Goal: Transaction & Acquisition: Purchase product/service

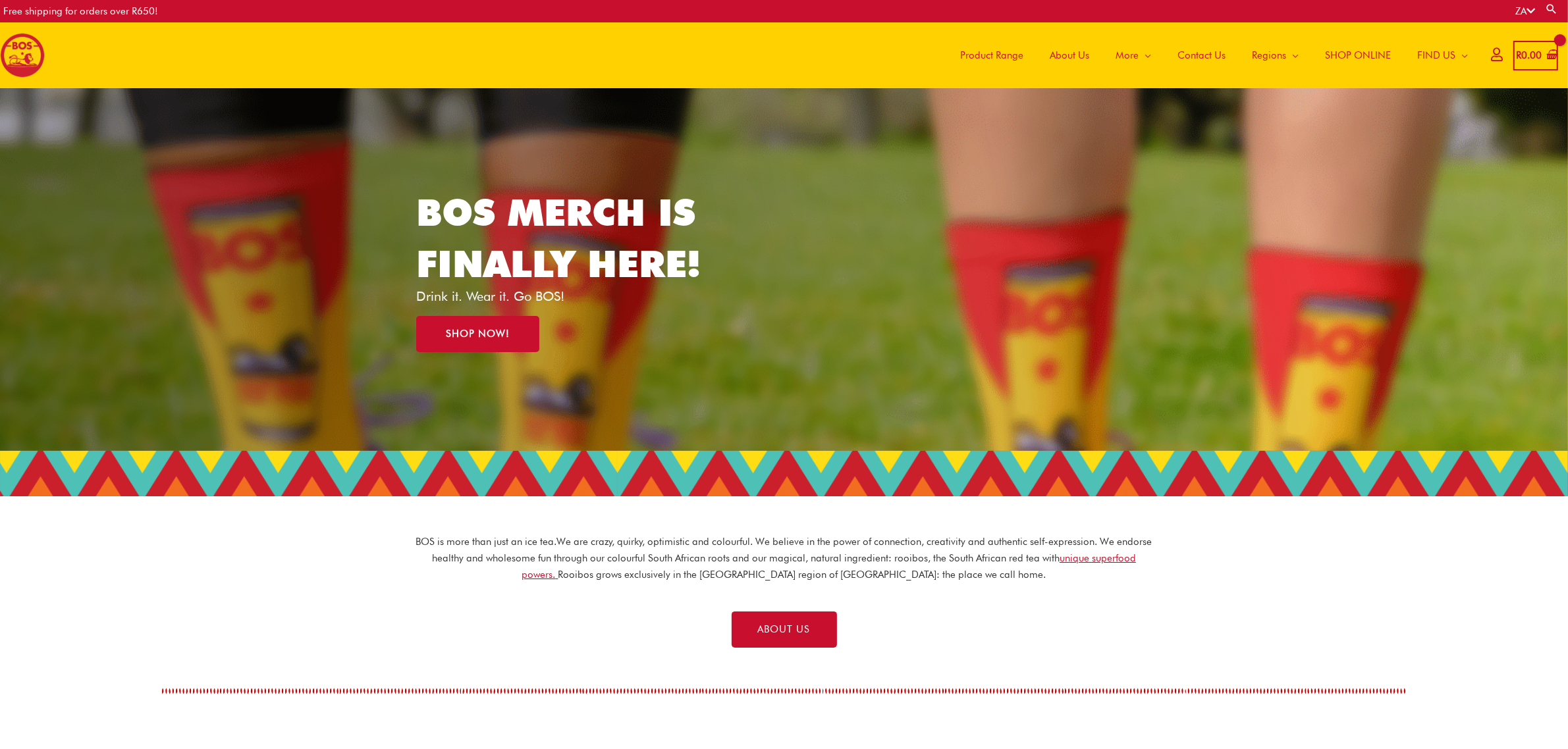
click at [1491, 57] on icon at bounding box center [1497, 54] width 11 height 10
click at [1491, 51] on icon at bounding box center [1497, 54] width 11 height 10
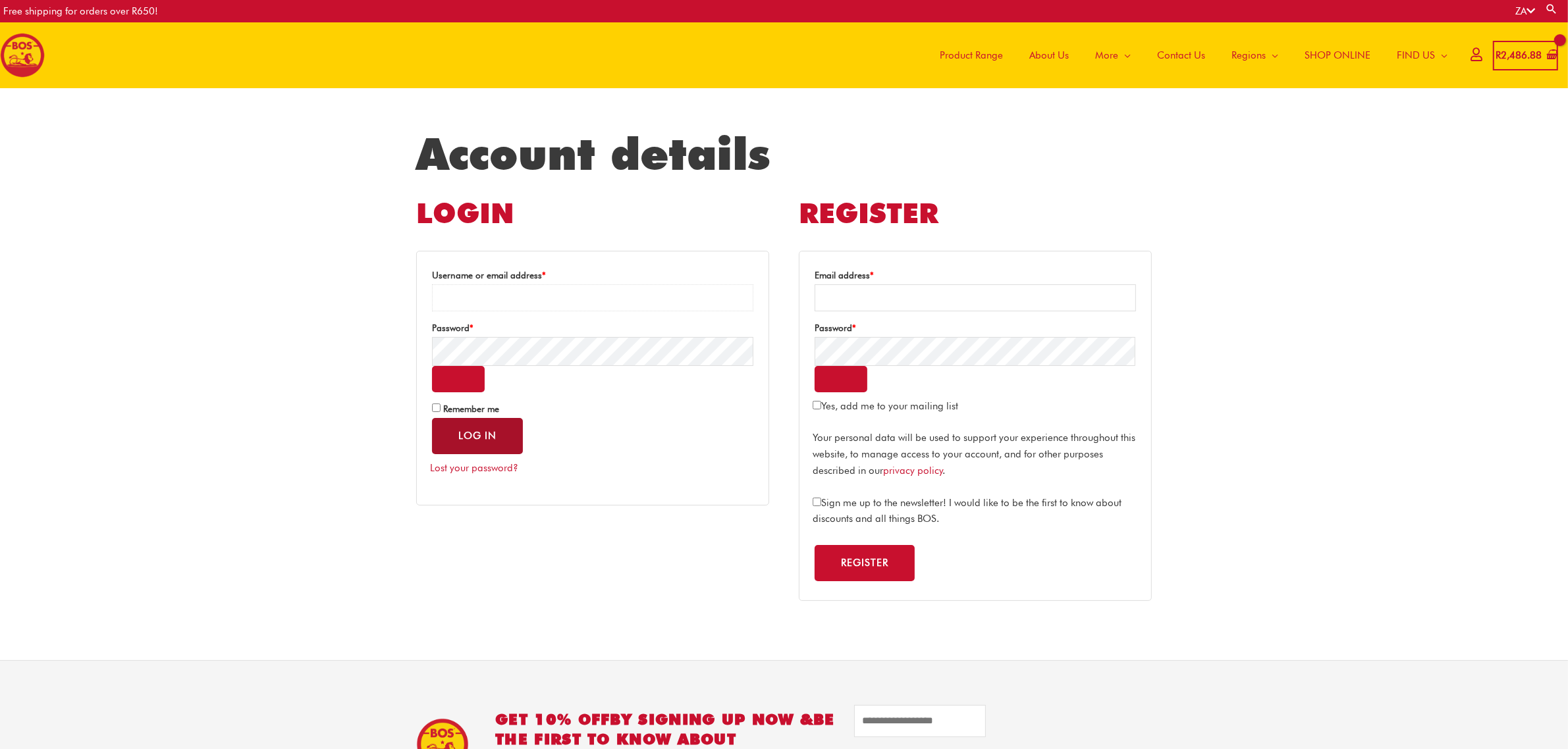
type input "**********"
click at [460, 439] on button "Log in" at bounding box center [477, 436] width 91 height 37
click at [443, 412] on span "Remember me" at bounding box center [471, 408] width 56 height 11
click at [472, 440] on button "Log in" at bounding box center [477, 436] width 91 height 37
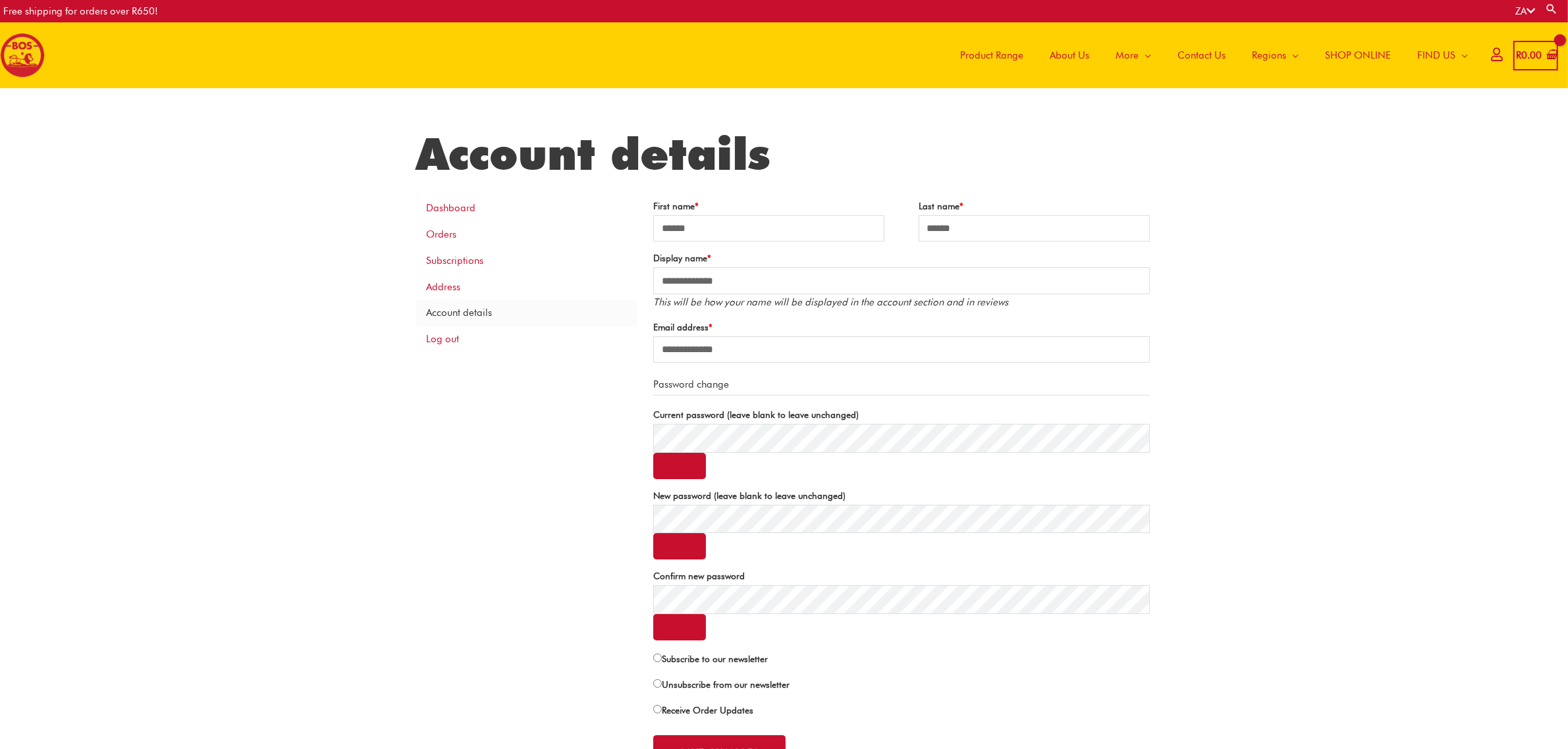
click at [1344, 58] on span "SHOP ONLINE" at bounding box center [1358, 55] width 66 height 40
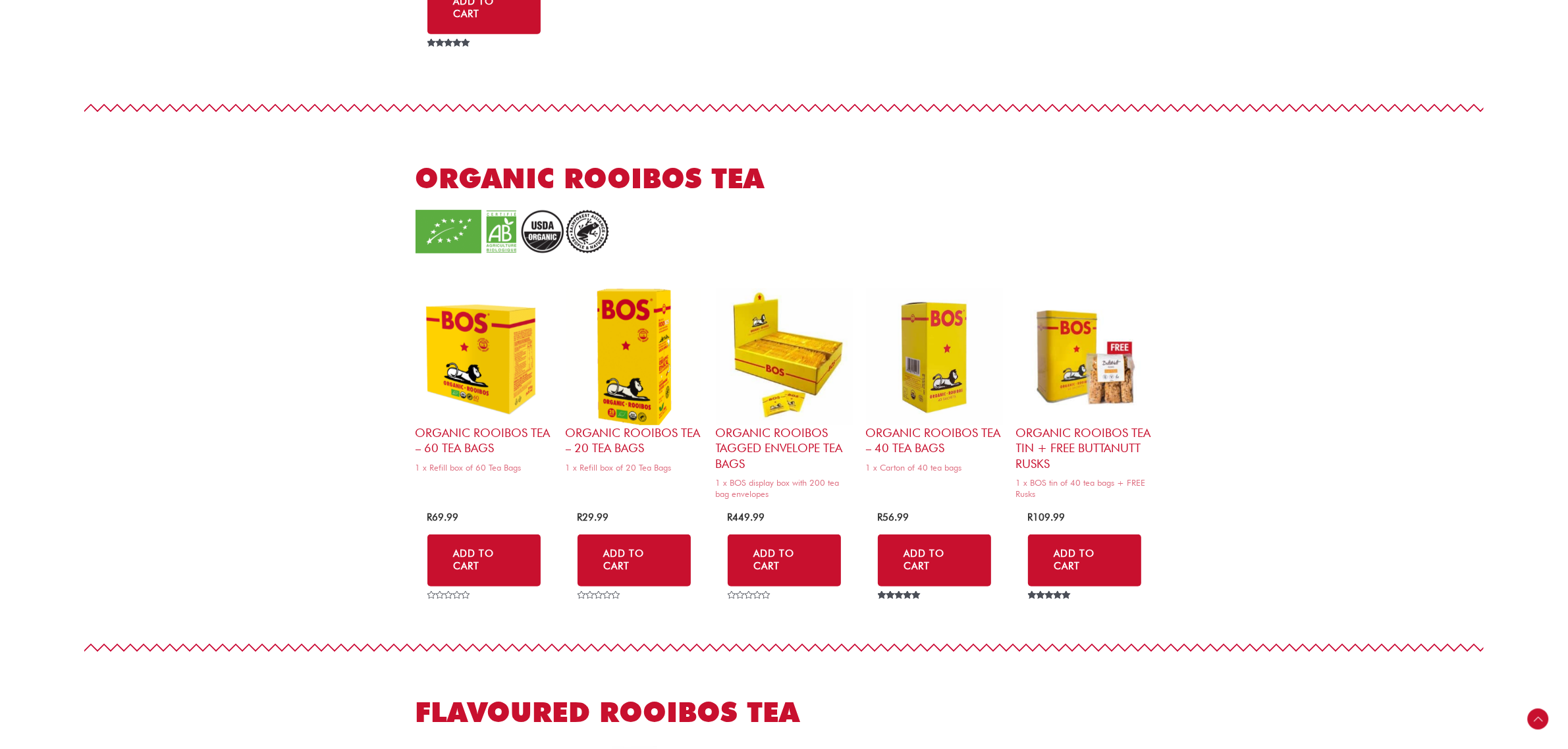
scroll to position [987, 0]
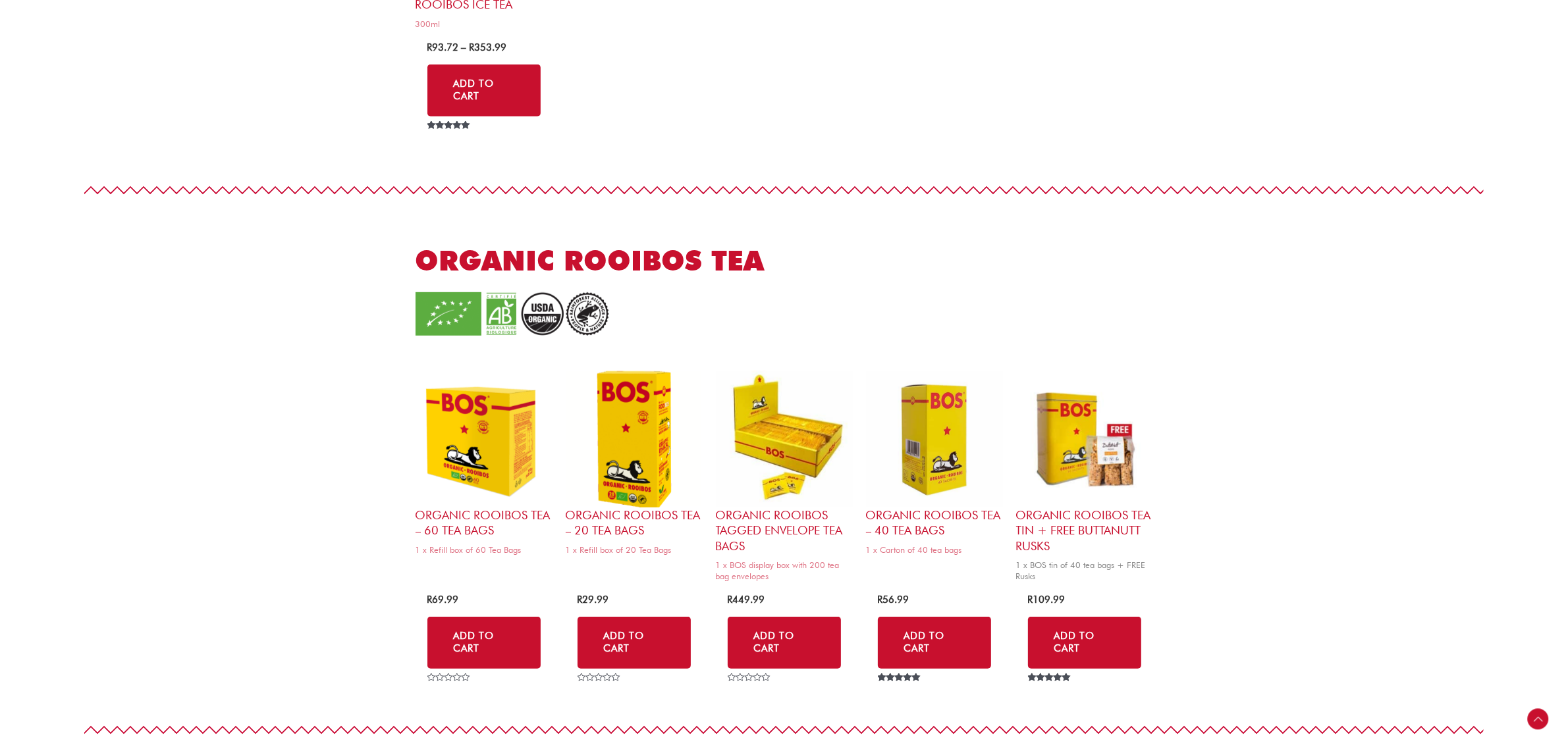
click at [1065, 523] on h2 "Organic Rooibos Tea Tin + FREE ButtaNutt Rusks" at bounding box center [1084, 530] width 137 height 46
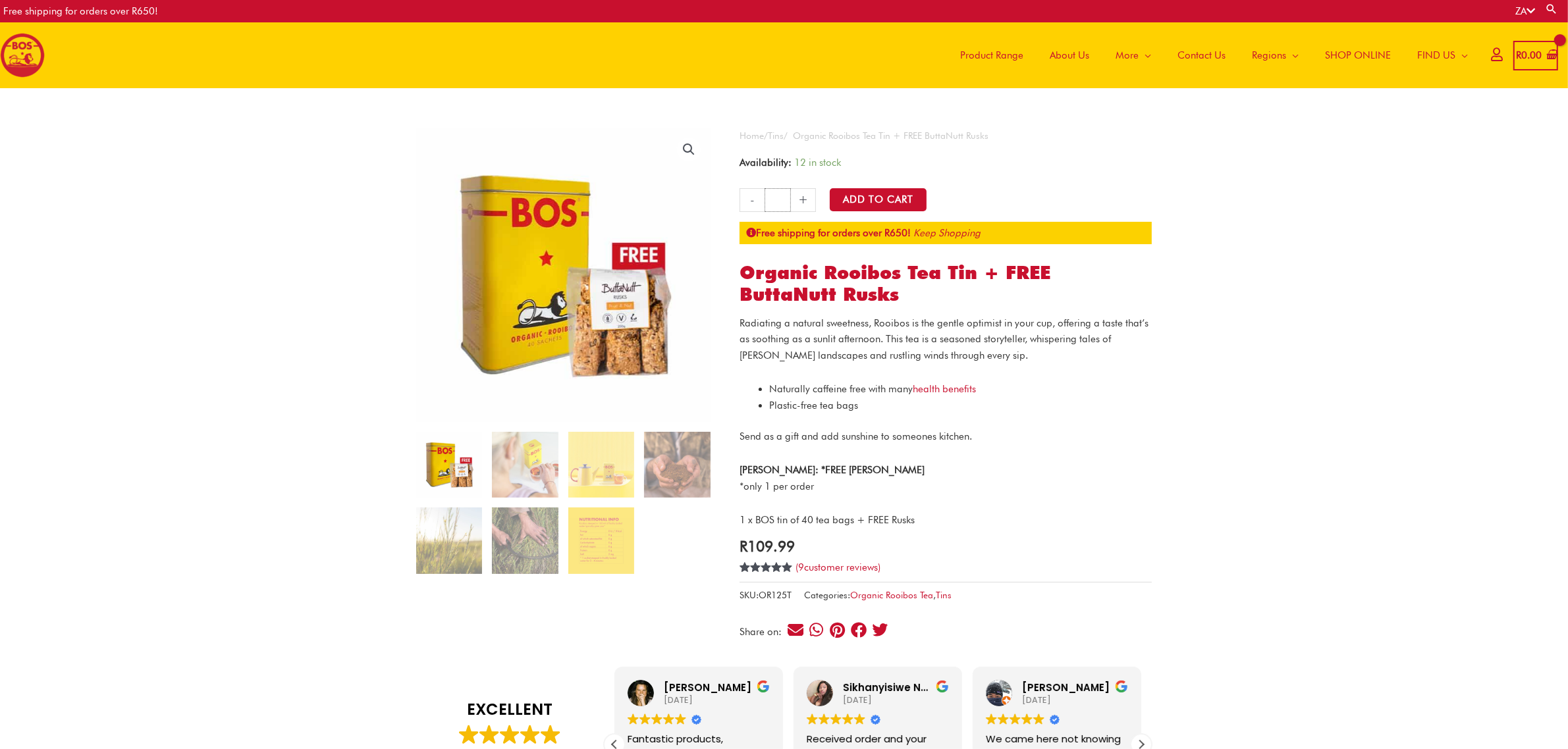
drag, startPoint x: 779, startPoint y: 201, endPoint x: 771, endPoint y: 201, distance: 8.0
click at [771, 201] on input "*" at bounding box center [778, 200] width 26 height 24
type input "**"
click at [881, 202] on button "Add to Cart" at bounding box center [879, 200] width 98 height 24
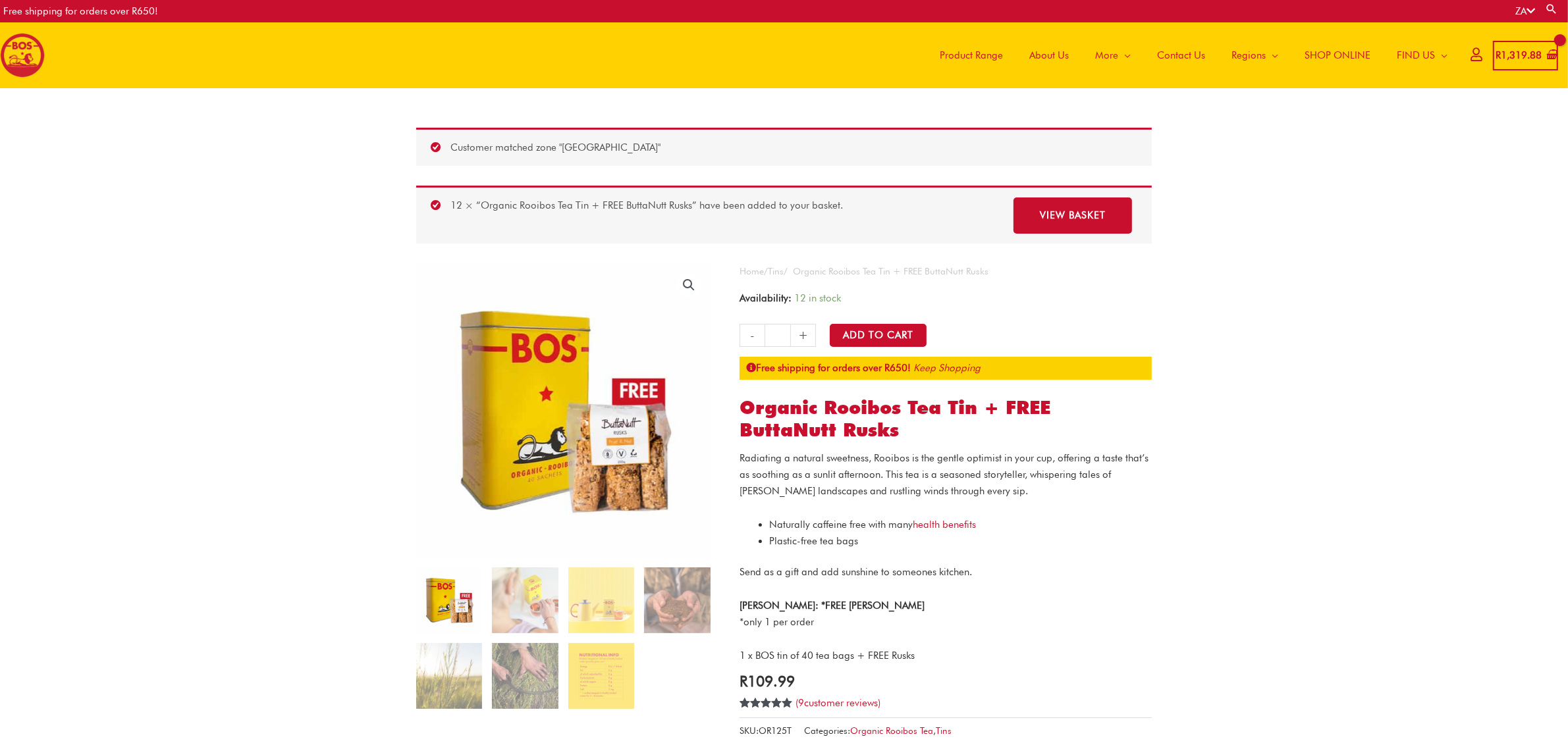
click at [1339, 48] on span "SHOP ONLINE" at bounding box center [1337, 55] width 66 height 40
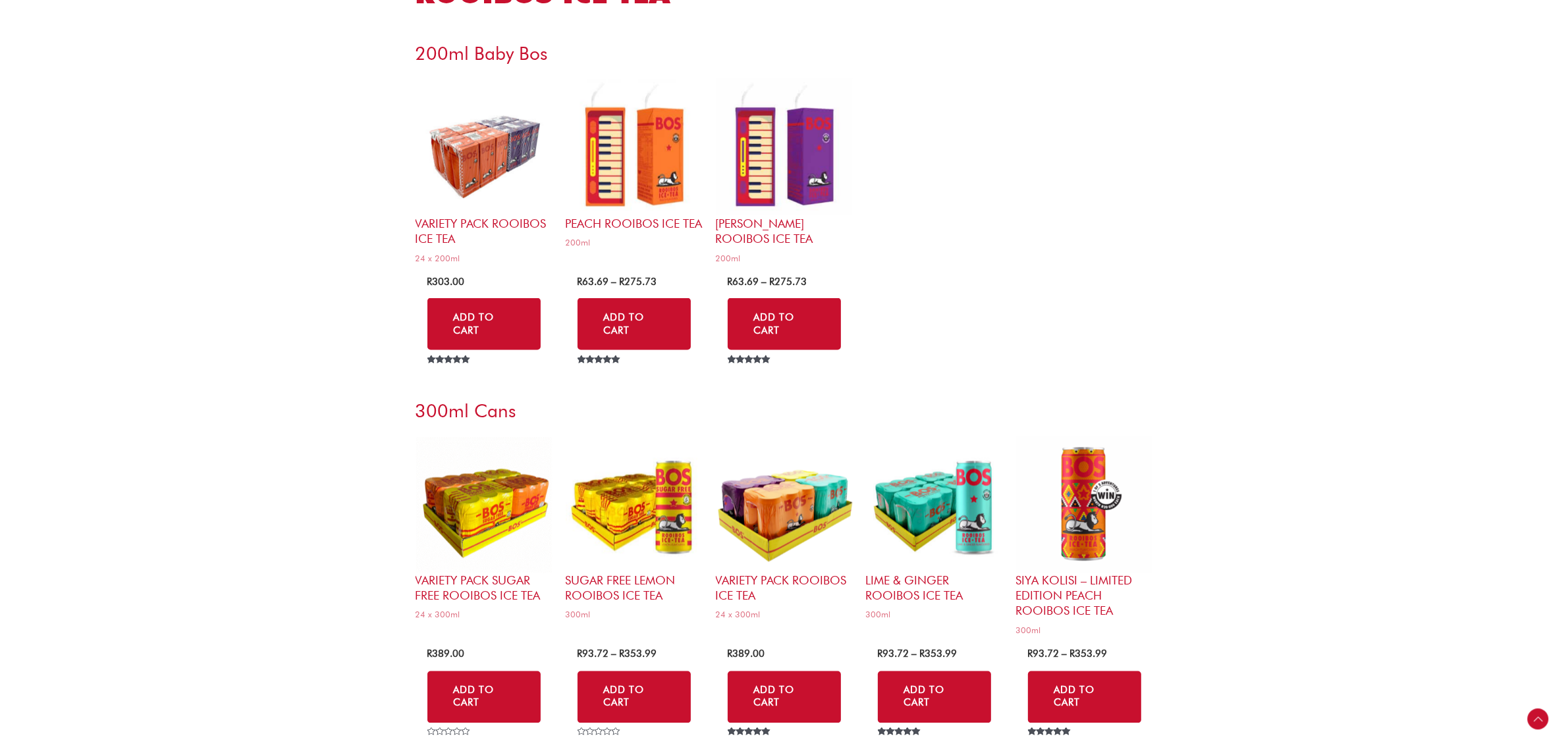
scroll to position [2879, 0]
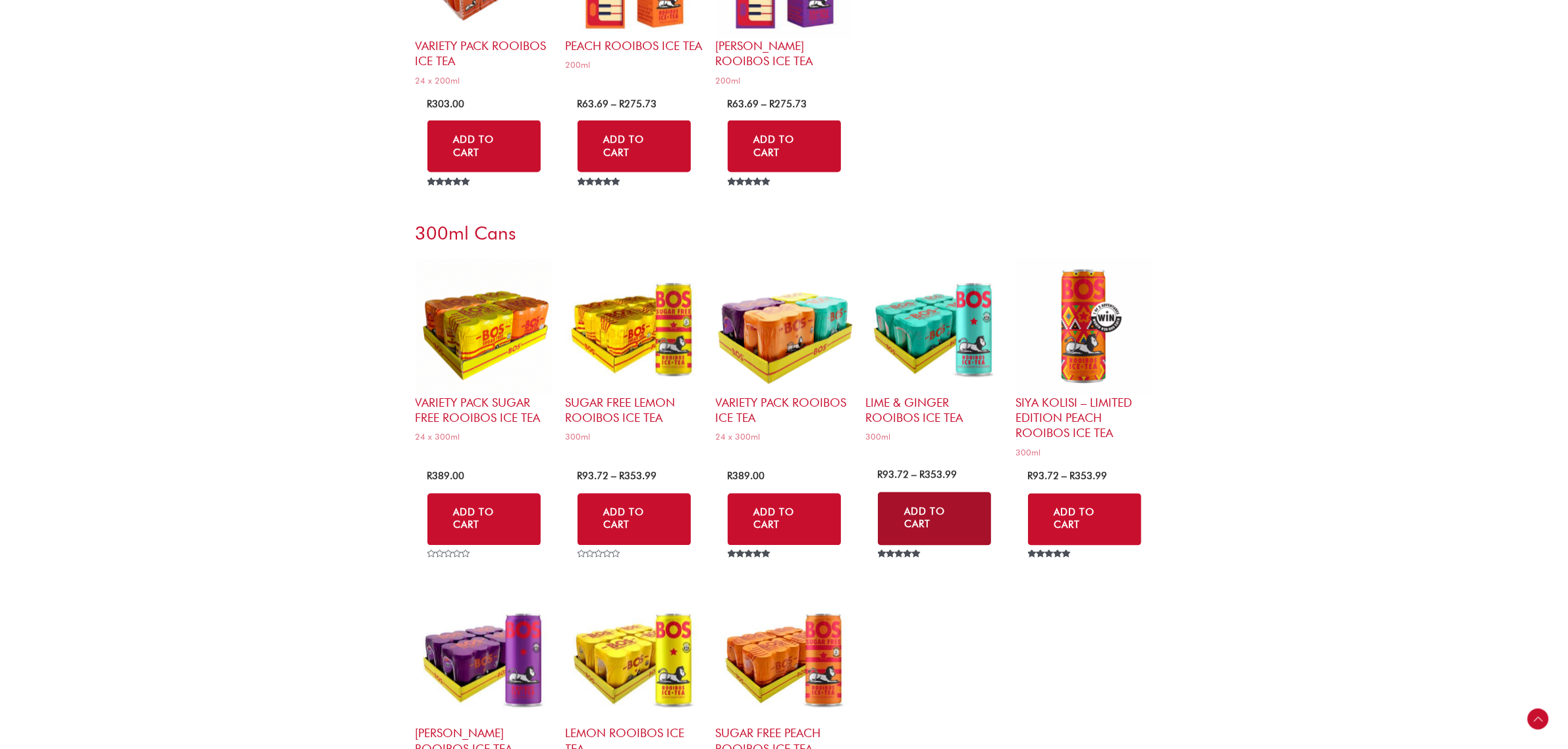
click at [925, 493] on link "Add to Cart" at bounding box center [934, 519] width 113 height 54
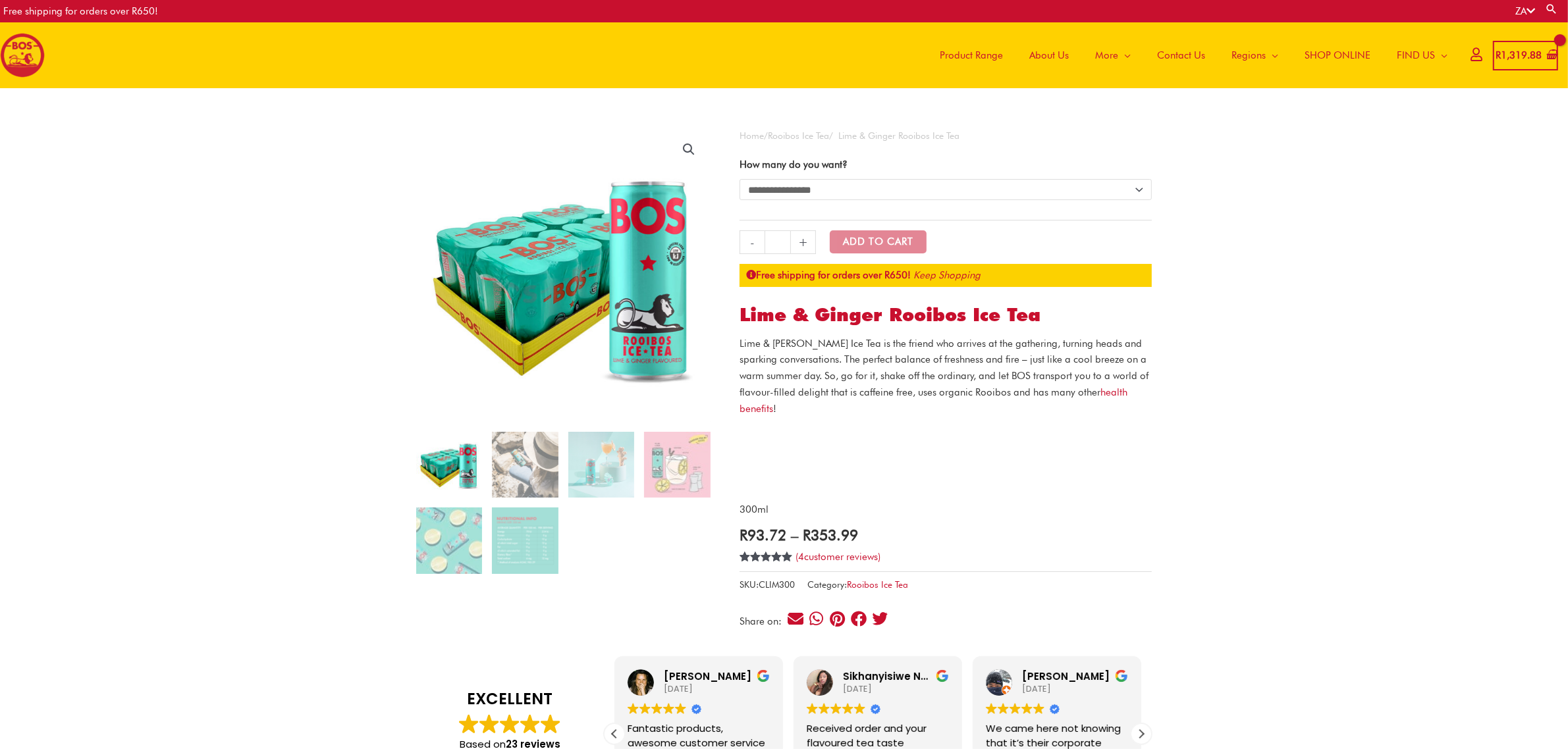
click at [1144, 190] on select "**********" at bounding box center [946, 190] width 413 height 21
select select "**********"
click at [740, 179] on select "**********" at bounding box center [946, 190] width 413 height 21
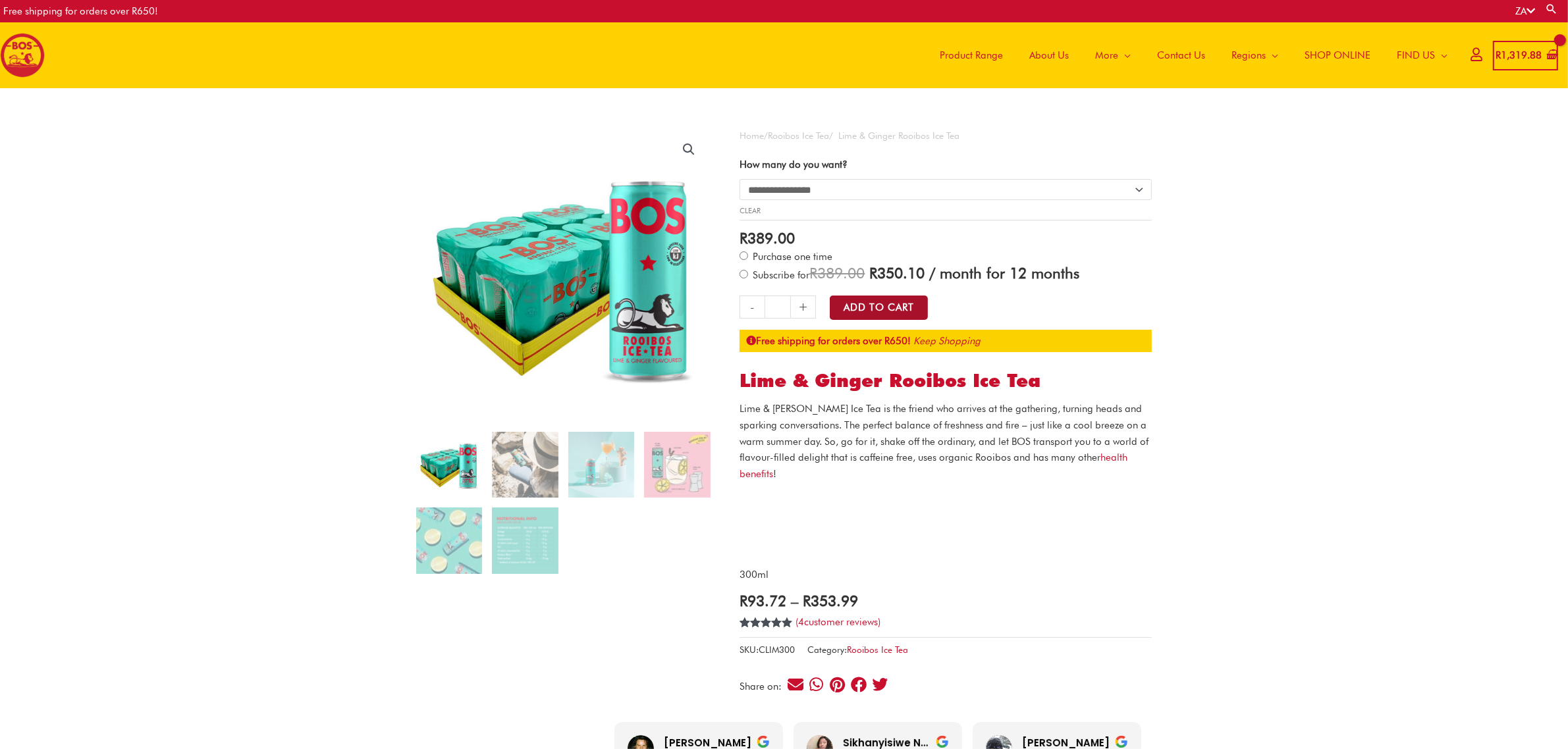
click at [866, 307] on button "Add to Cart" at bounding box center [879, 308] width 98 height 24
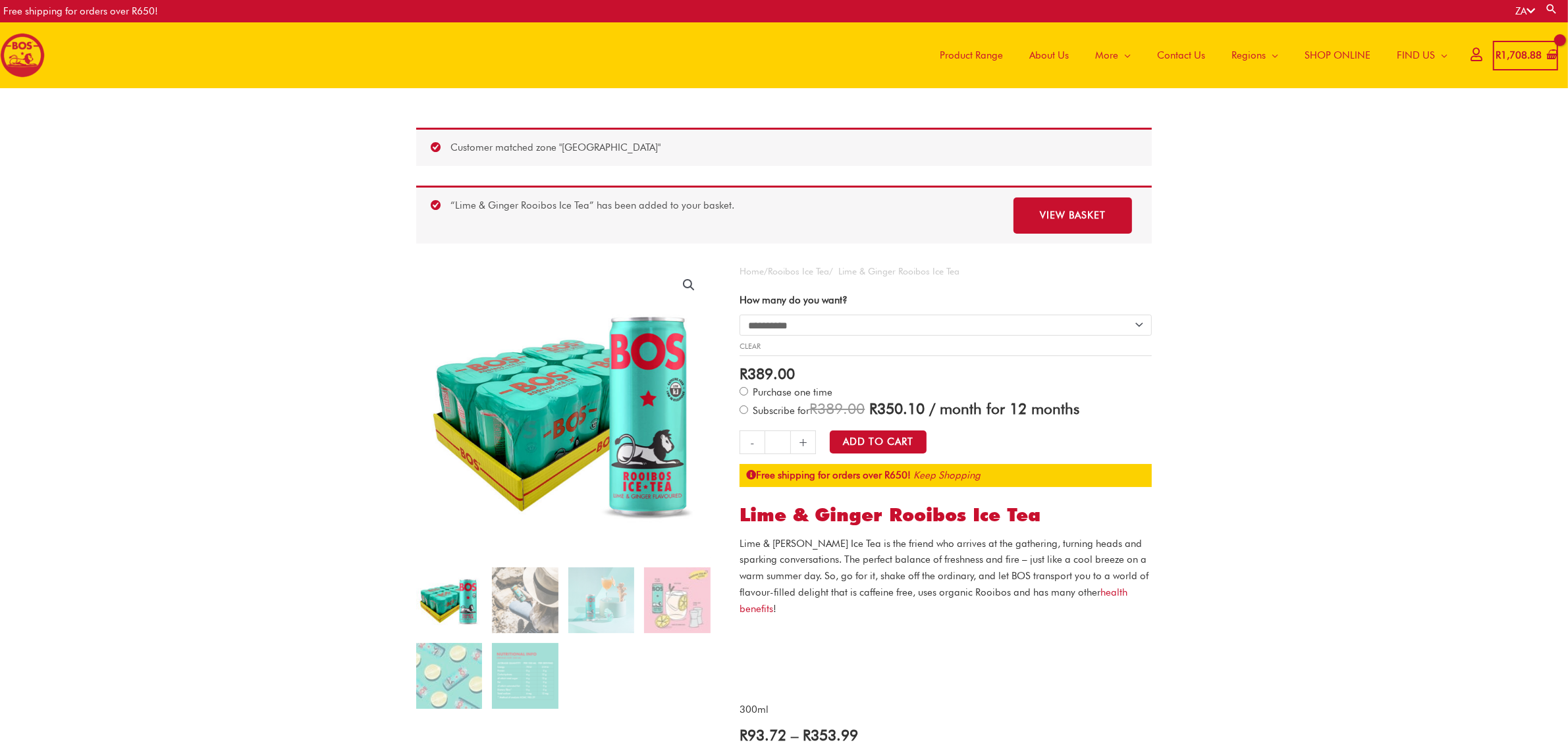
click at [1321, 50] on span "SHOP ONLINE" at bounding box center [1337, 55] width 66 height 40
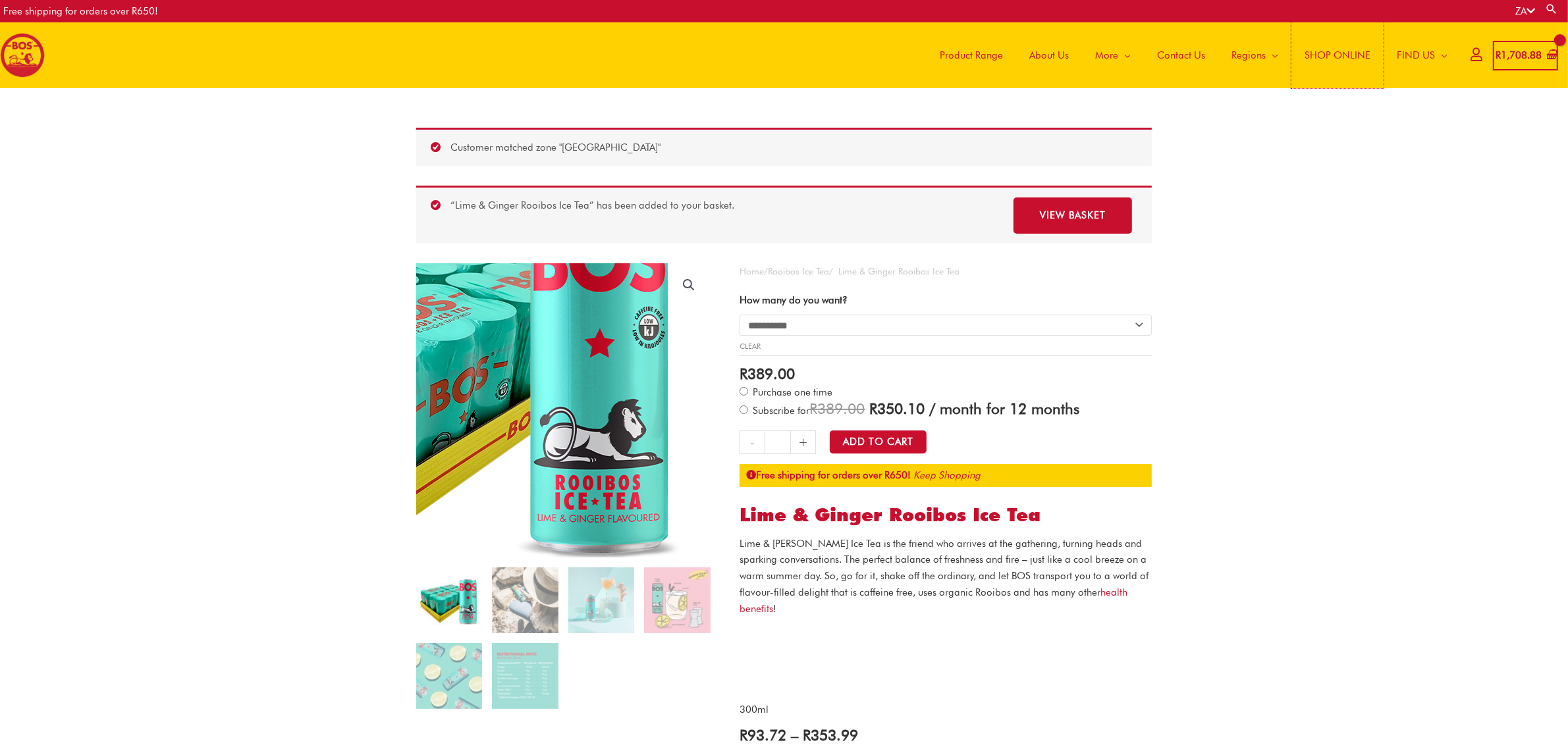
scroll to position [70, 0]
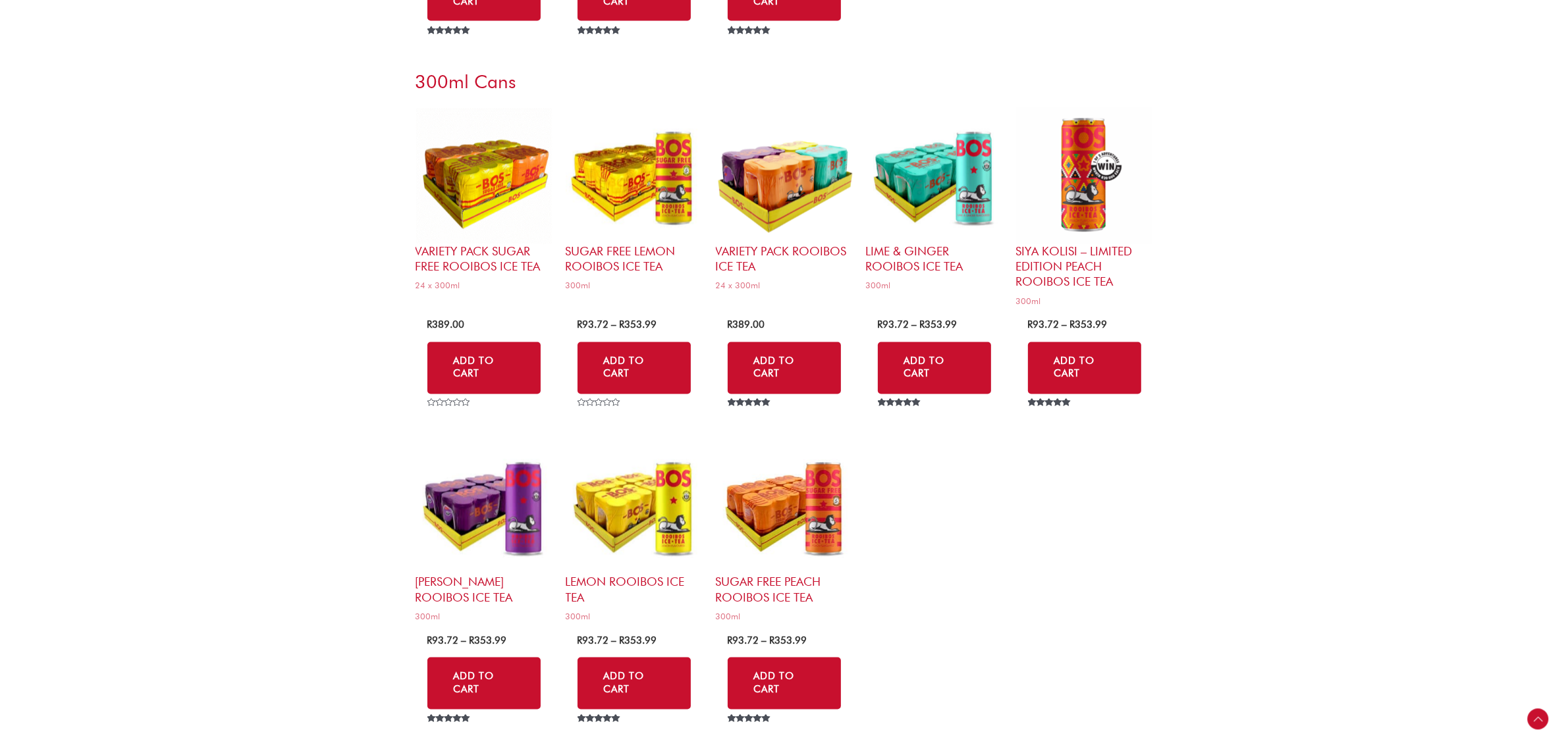
scroll to position [2948, 0]
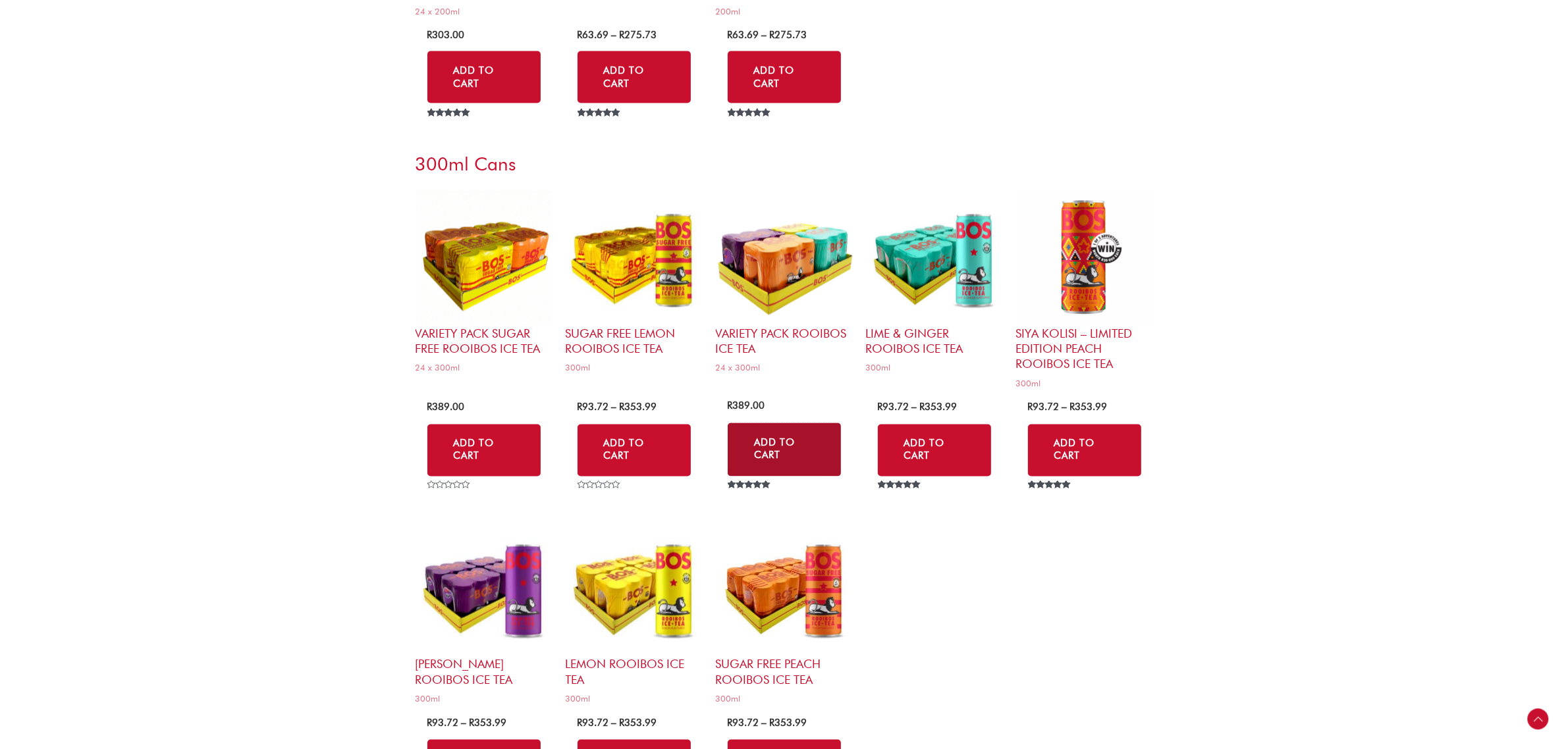
click at [780, 450] on link "Add to Cart" at bounding box center [784, 450] width 113 height 54
click at [756, 277] on img at bounding box center [784, 258] width 137 height 137
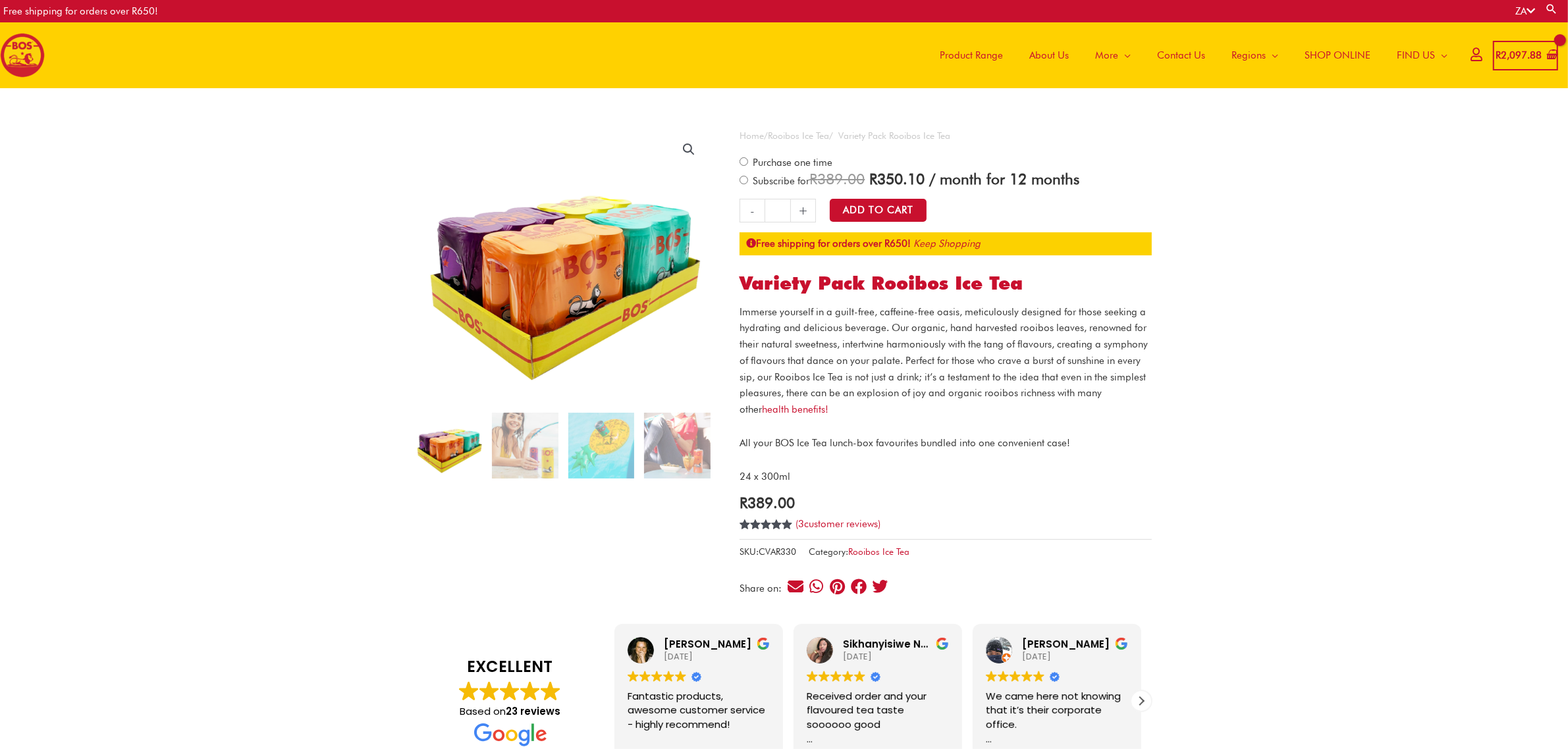
click at [807, 215] on link "+" at bounding box center [803, 210] width 25 height 24
drag, startPoint x: 777, startPoint y: 211, endPoint x: 784, endPoint y: 209, distance: 7.3
click at [784, 209] on input "*" at bounding box center [778, 210] width 26 height 24
type input "*"
click at [894, 209] on button "Add to Cart" at bounding box center [879, 211] width 98 height 24
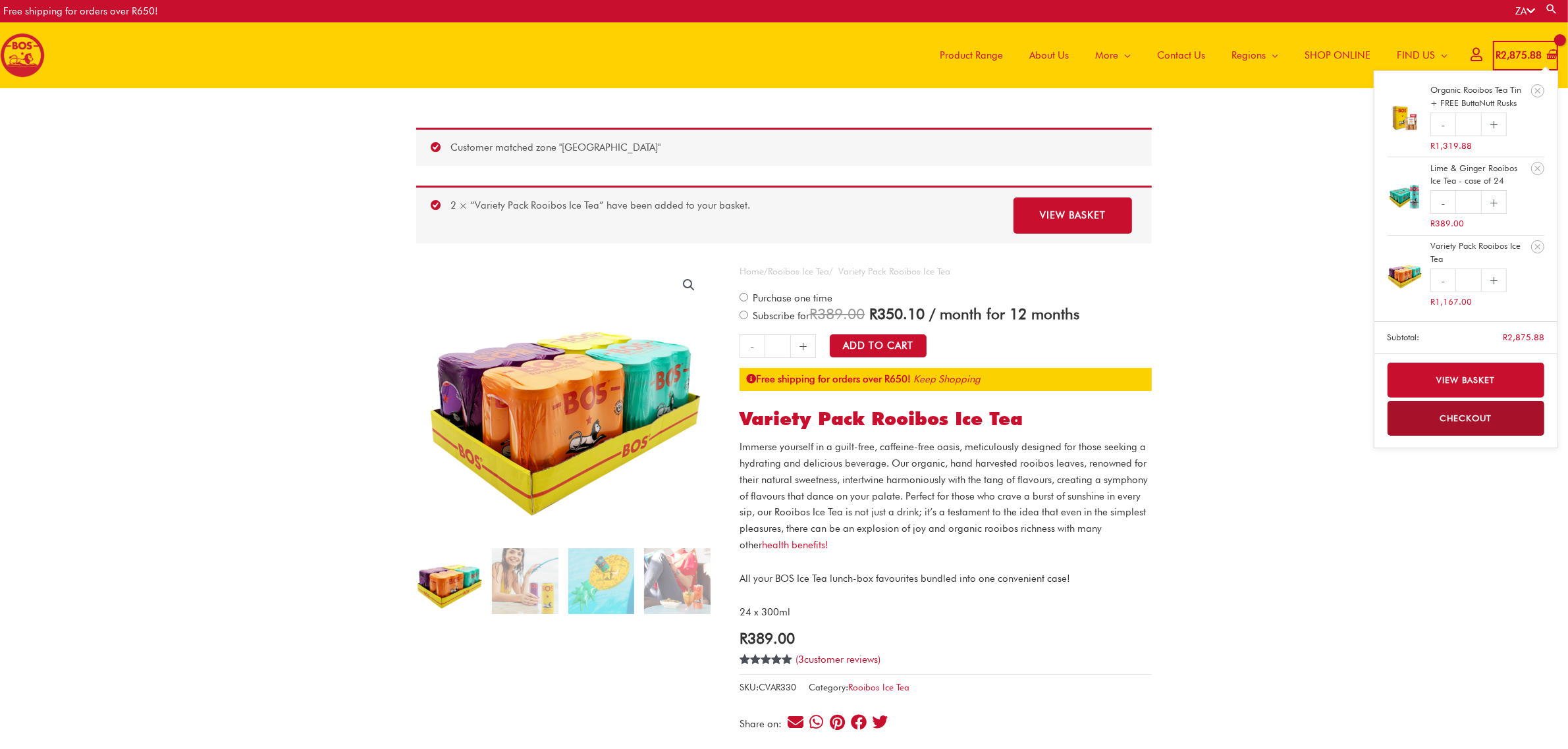
click at [1520, 54] on bdi "R 2,875.88" at bounding box center [1518, 55] width 46 height 12
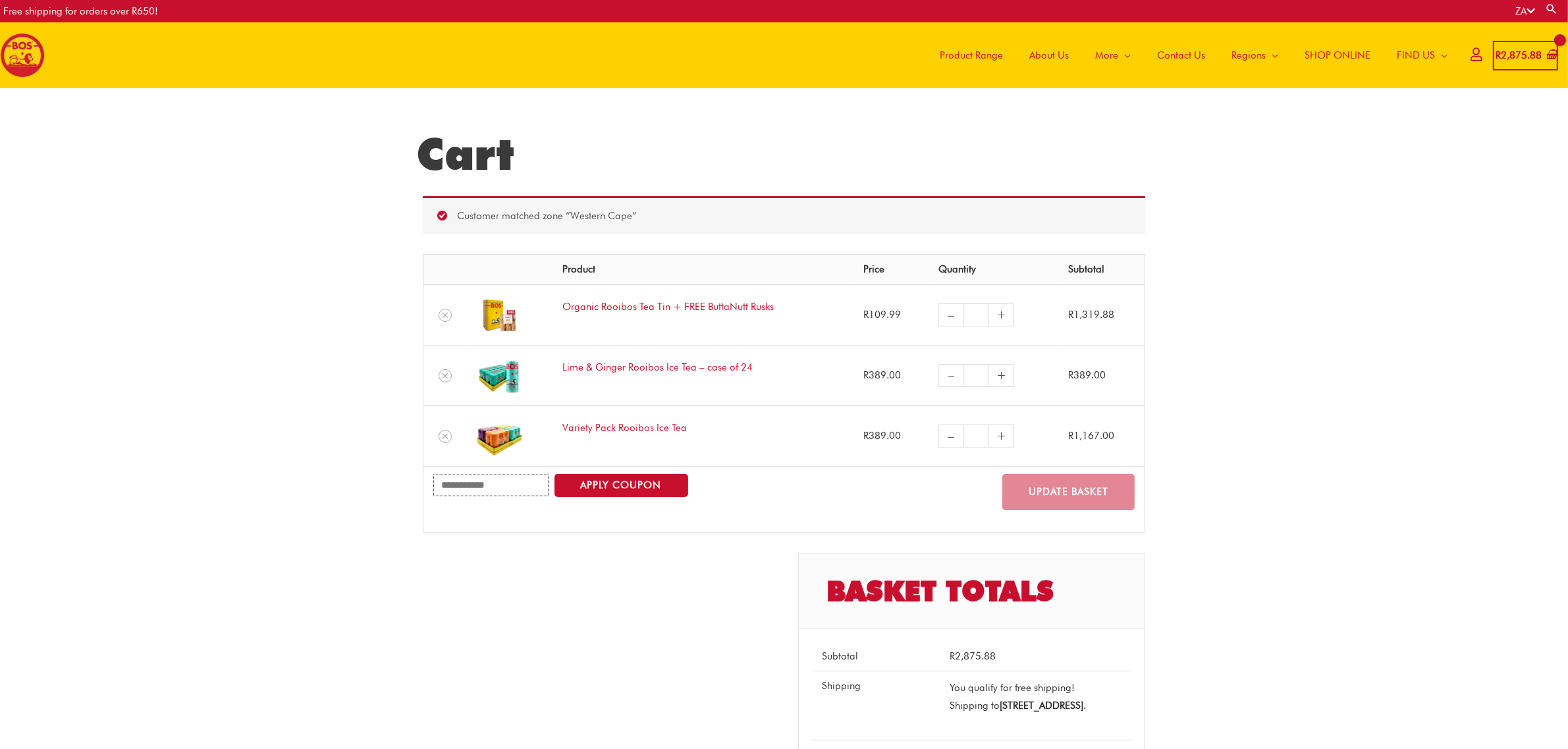
click at [459, 487] on input "Coupon:" at bounding box center [491, 485] width 115 height 22
type input "**********"
click at [618, 489] on button "Apply coupon" at bounding box center [621, 485] width 134 height 23
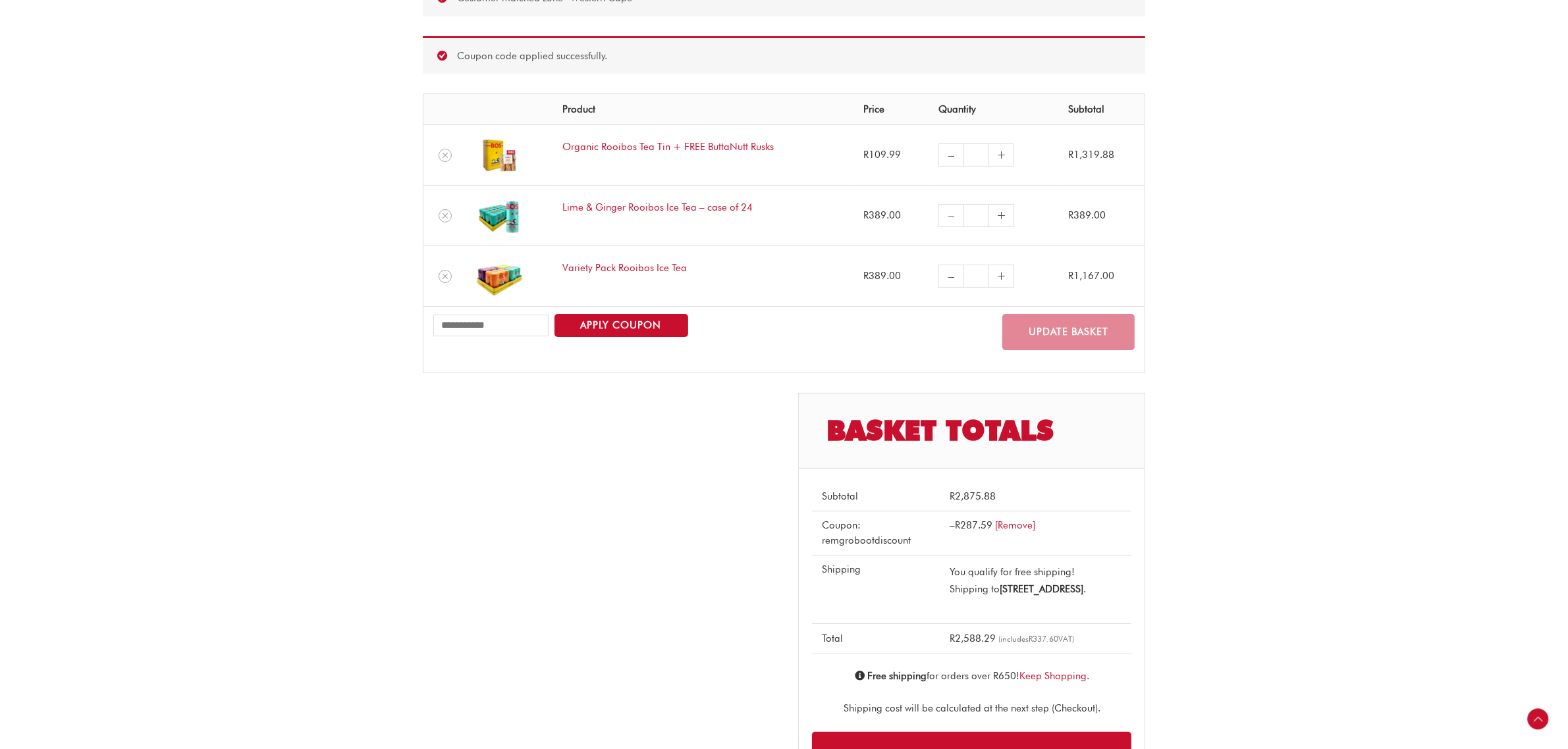
scroll to position [212, 0]
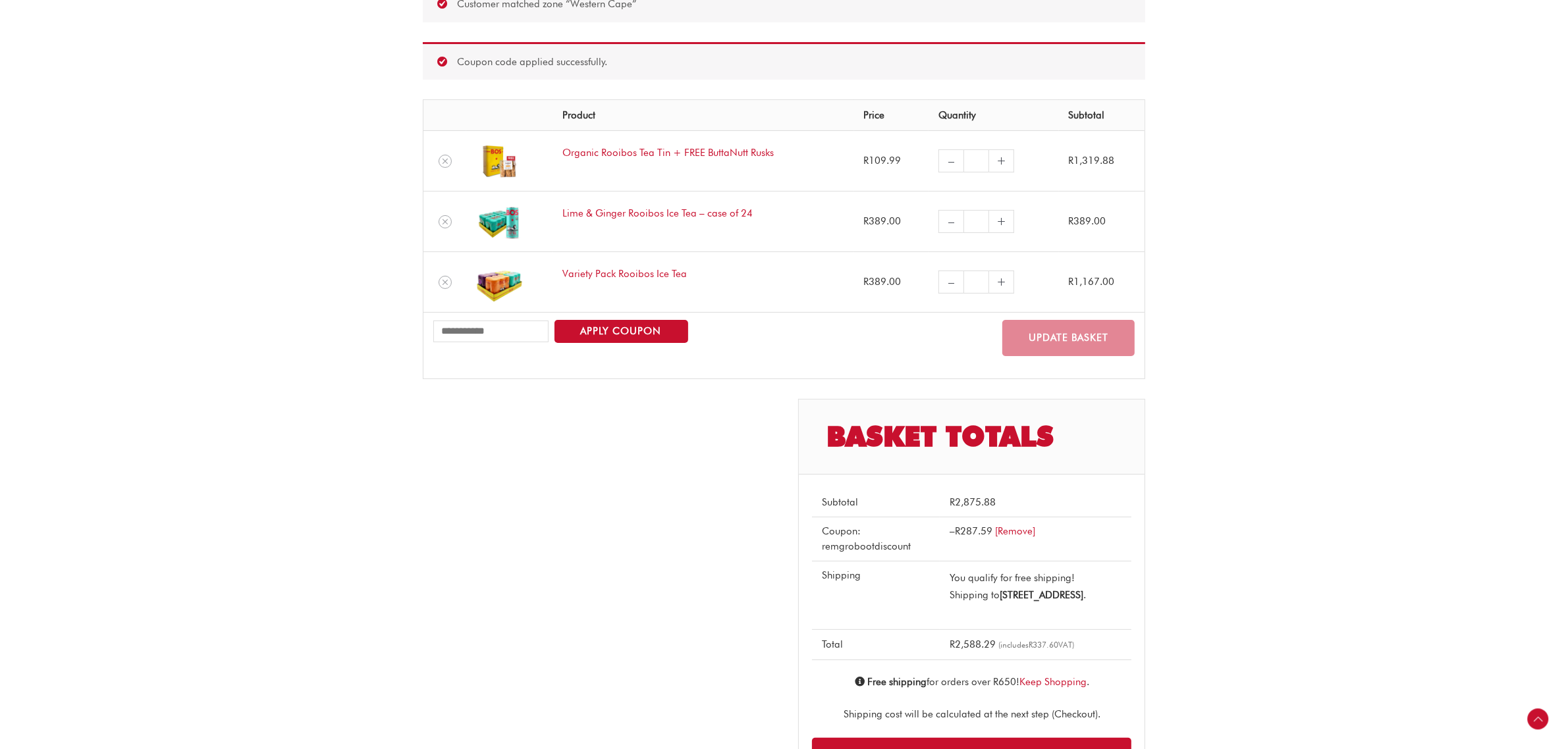
click at [989, 282] on link "+" at bounding box center [1001, 282] width 25 height 23
click at [968, 283] on input "*" at bounding box center [976, 282] width 26 height 23
type input "*"
click at [1068, 342] on button "Update basket" at bounding box center [1068, 338] width 132 height 37
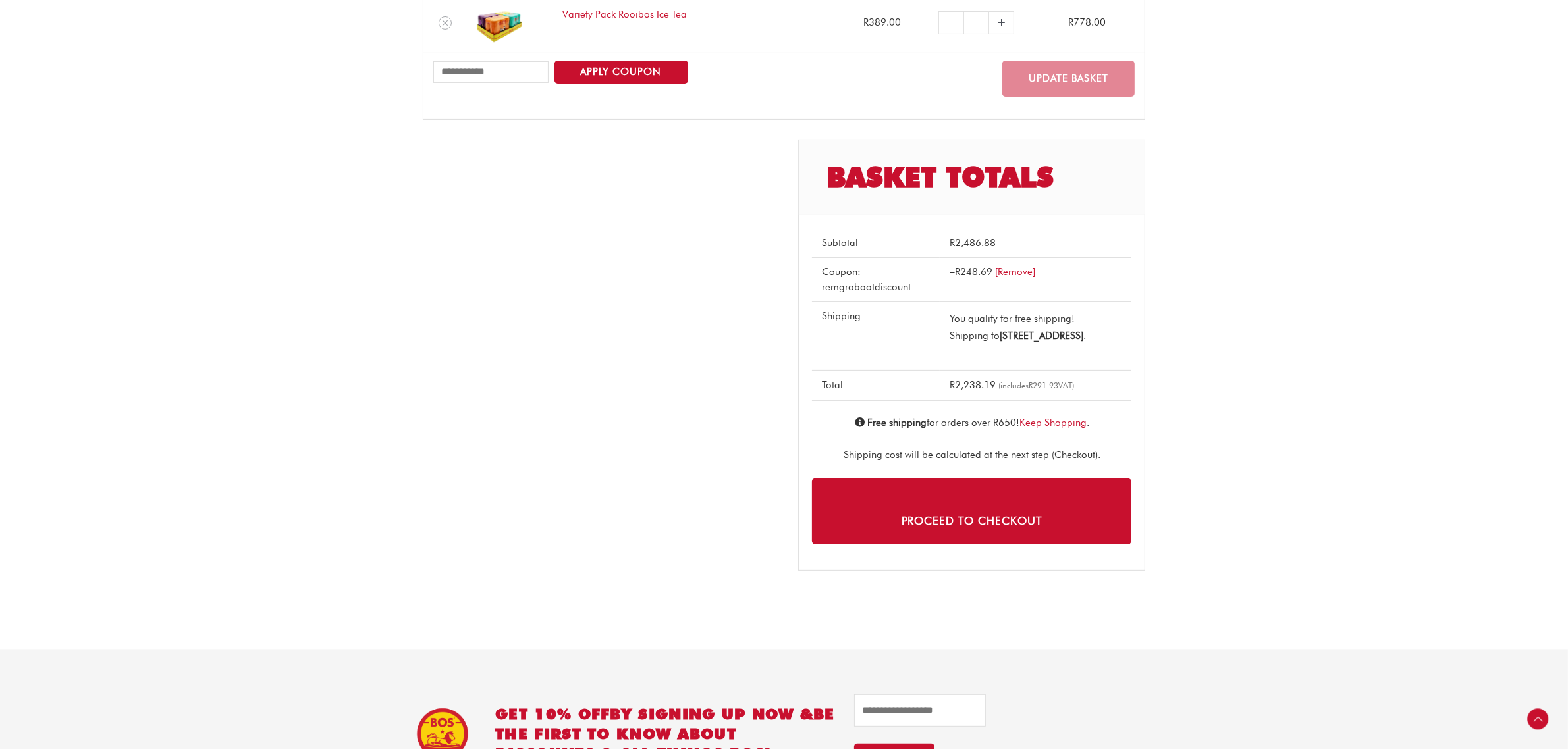
scroll to position [458, 0]
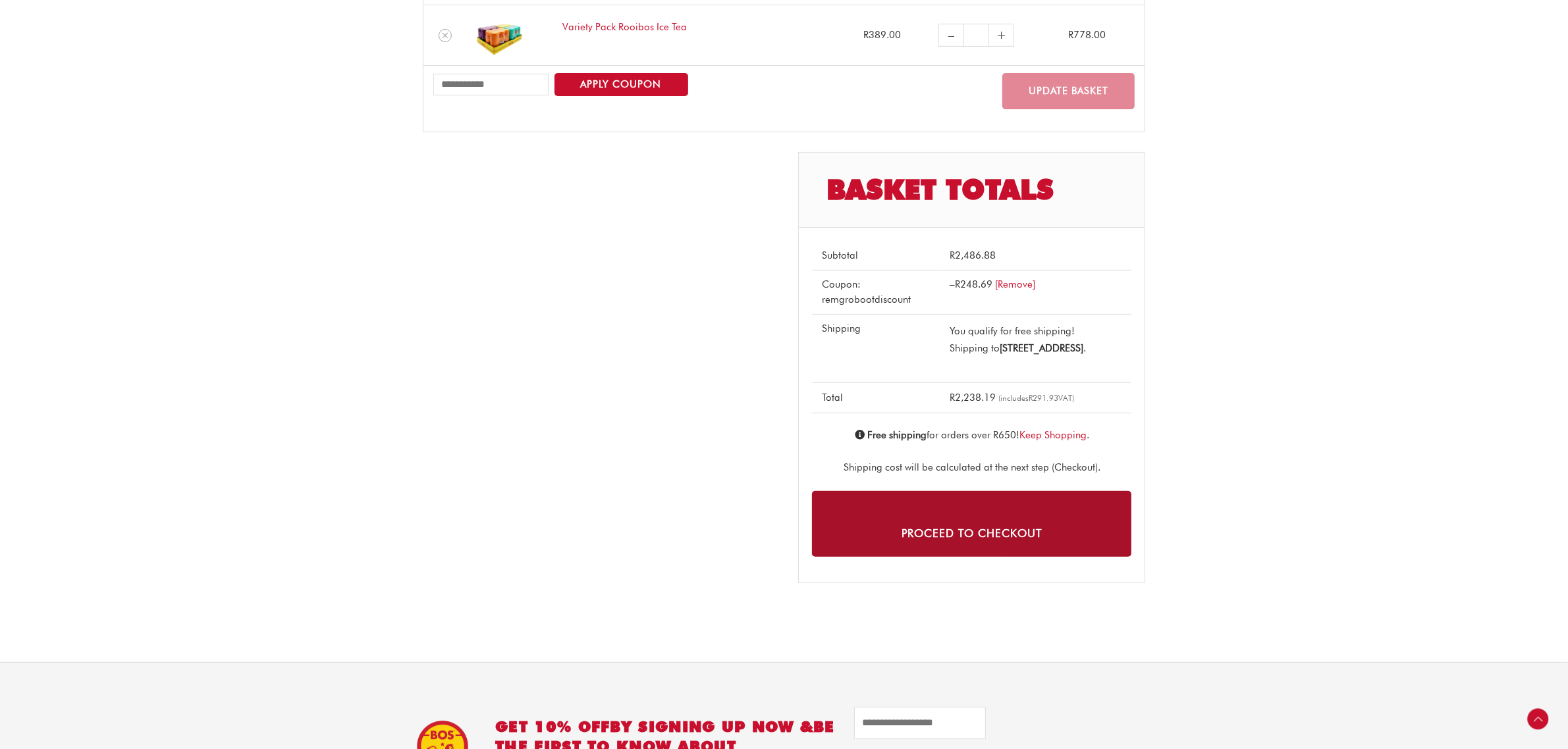
click at [996, 541] on link "Proceed to checkout" at bounding box center [971, 523] width 319 height 65
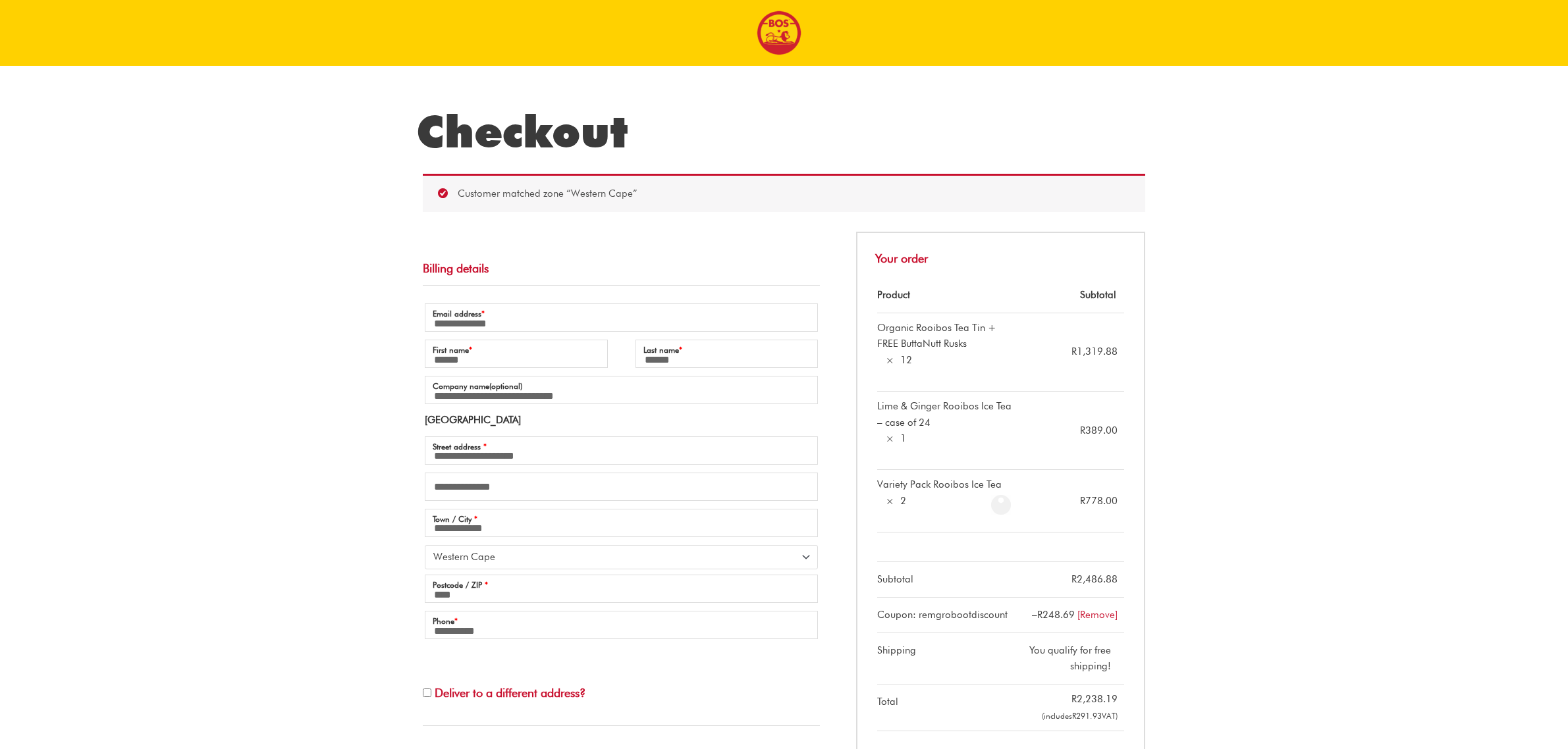
select select "**"
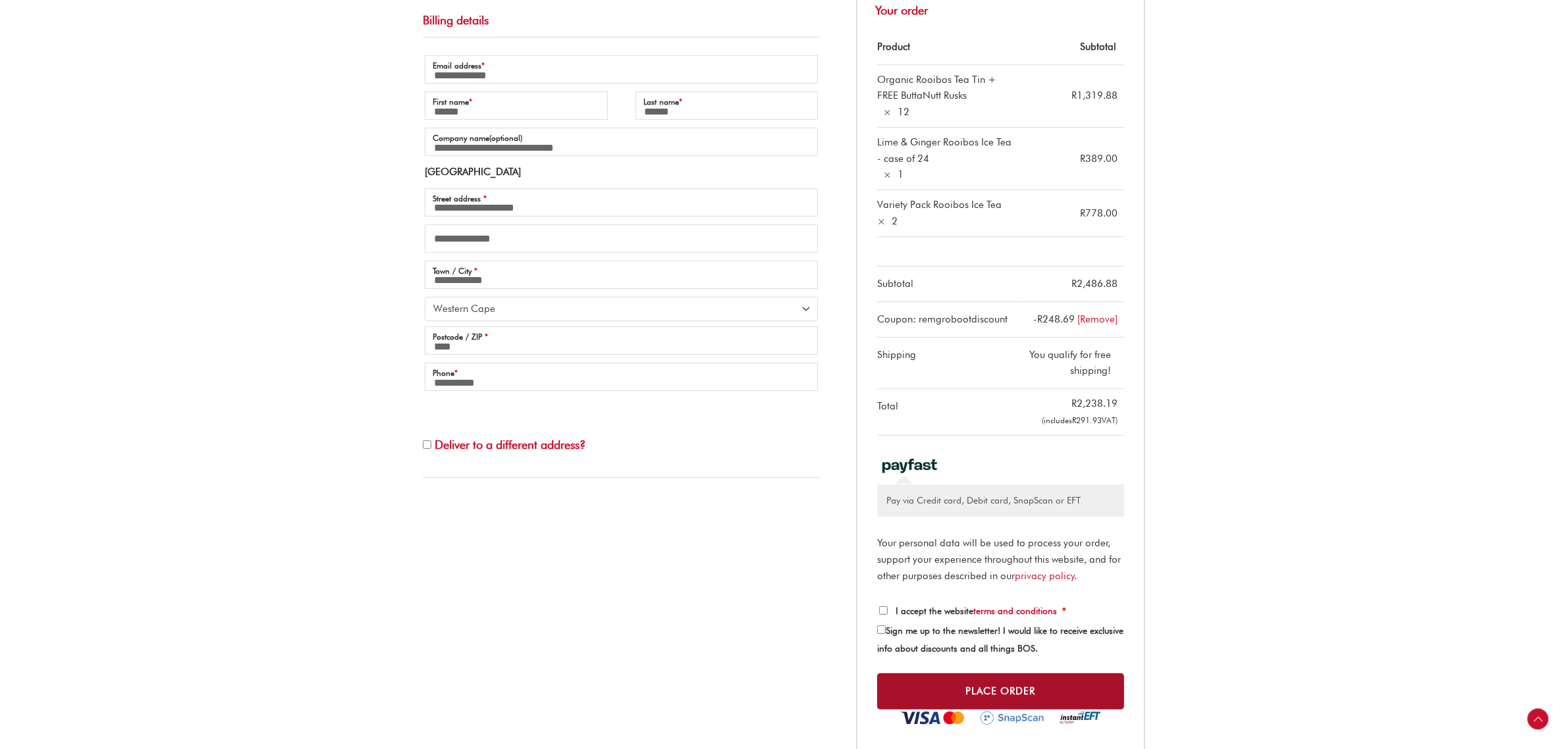
scroll to position [247, 0]
click at [1001, 695] on button "Place order" at bounding box center [1000, 693] width 247 height 37
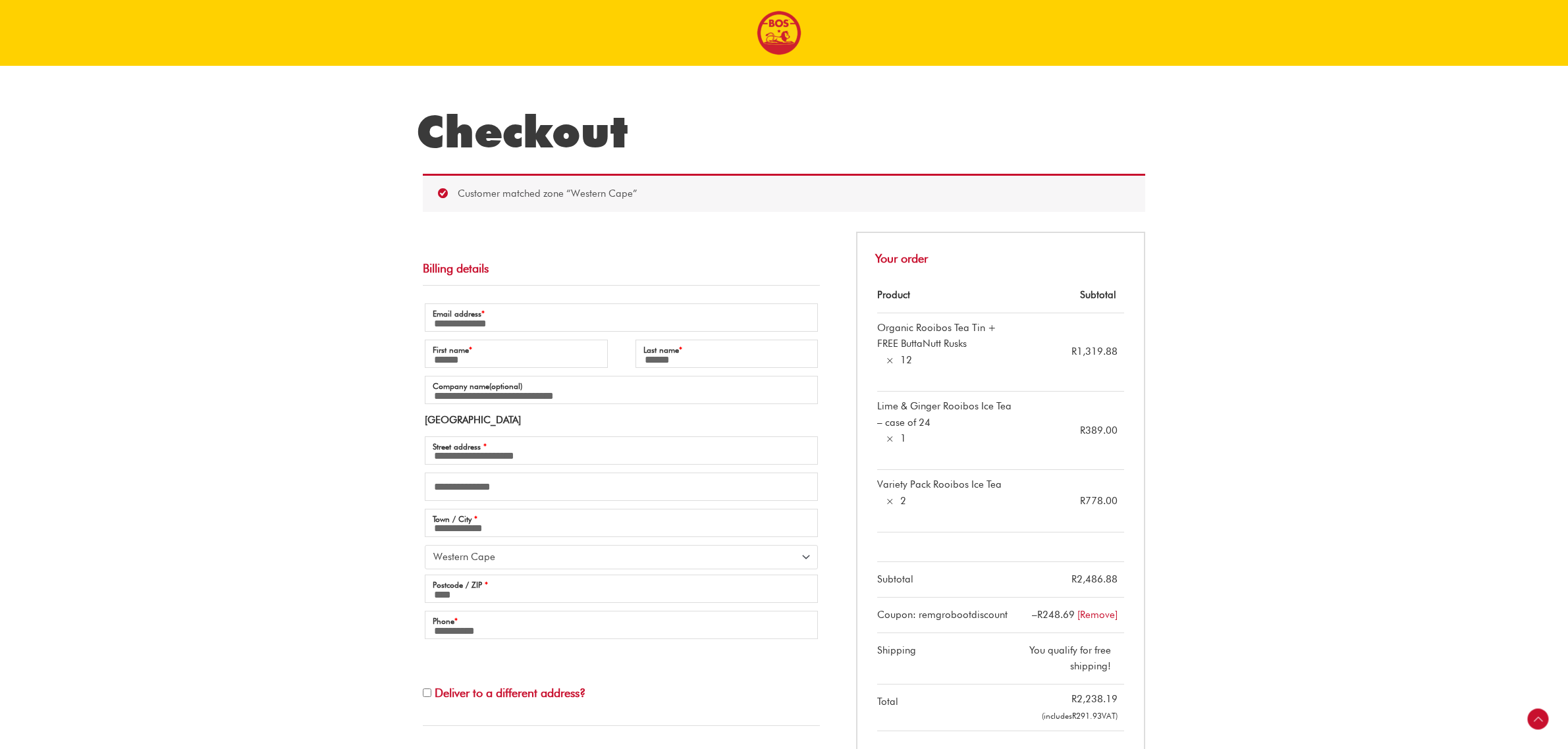
select select "**"
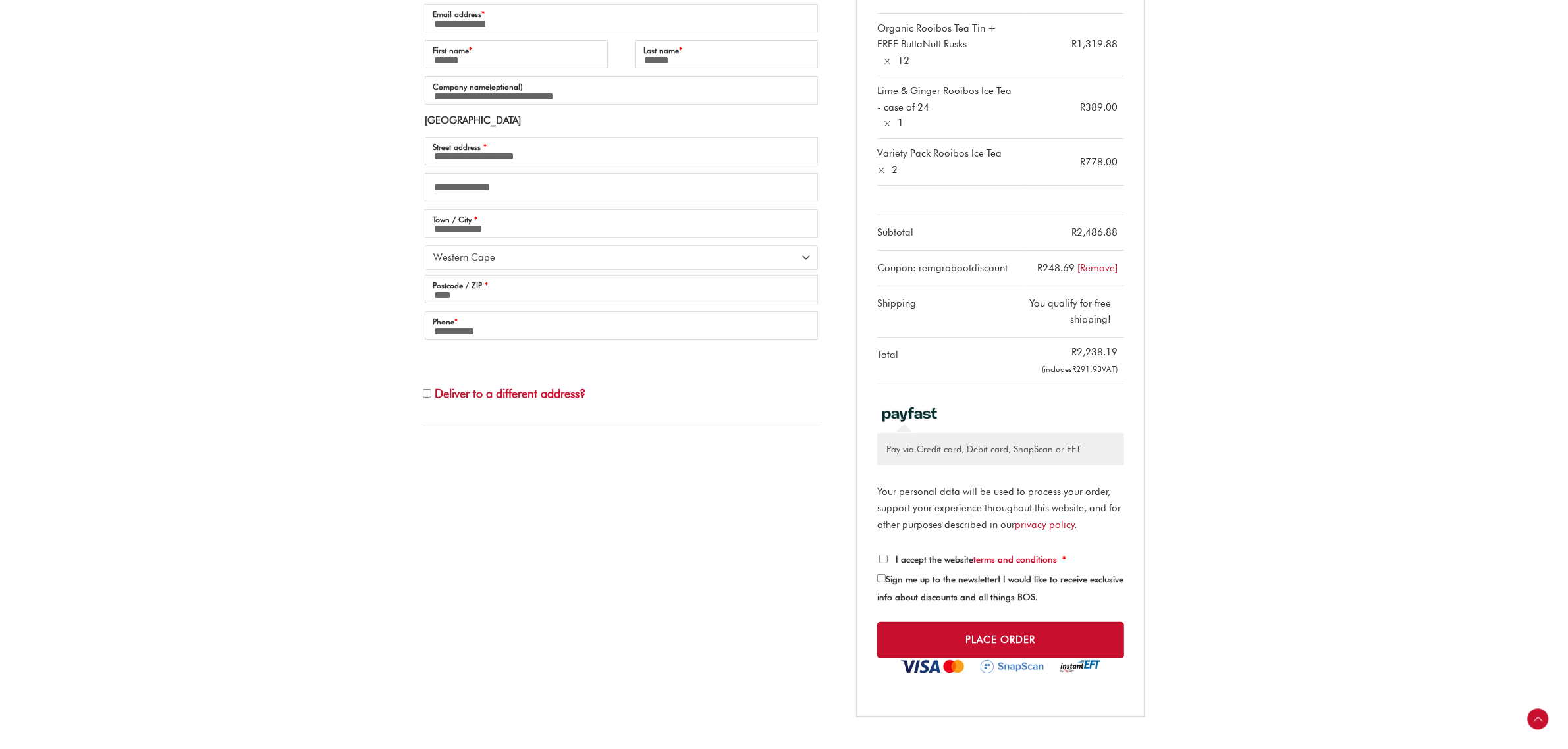
scroll to position [411, 0]
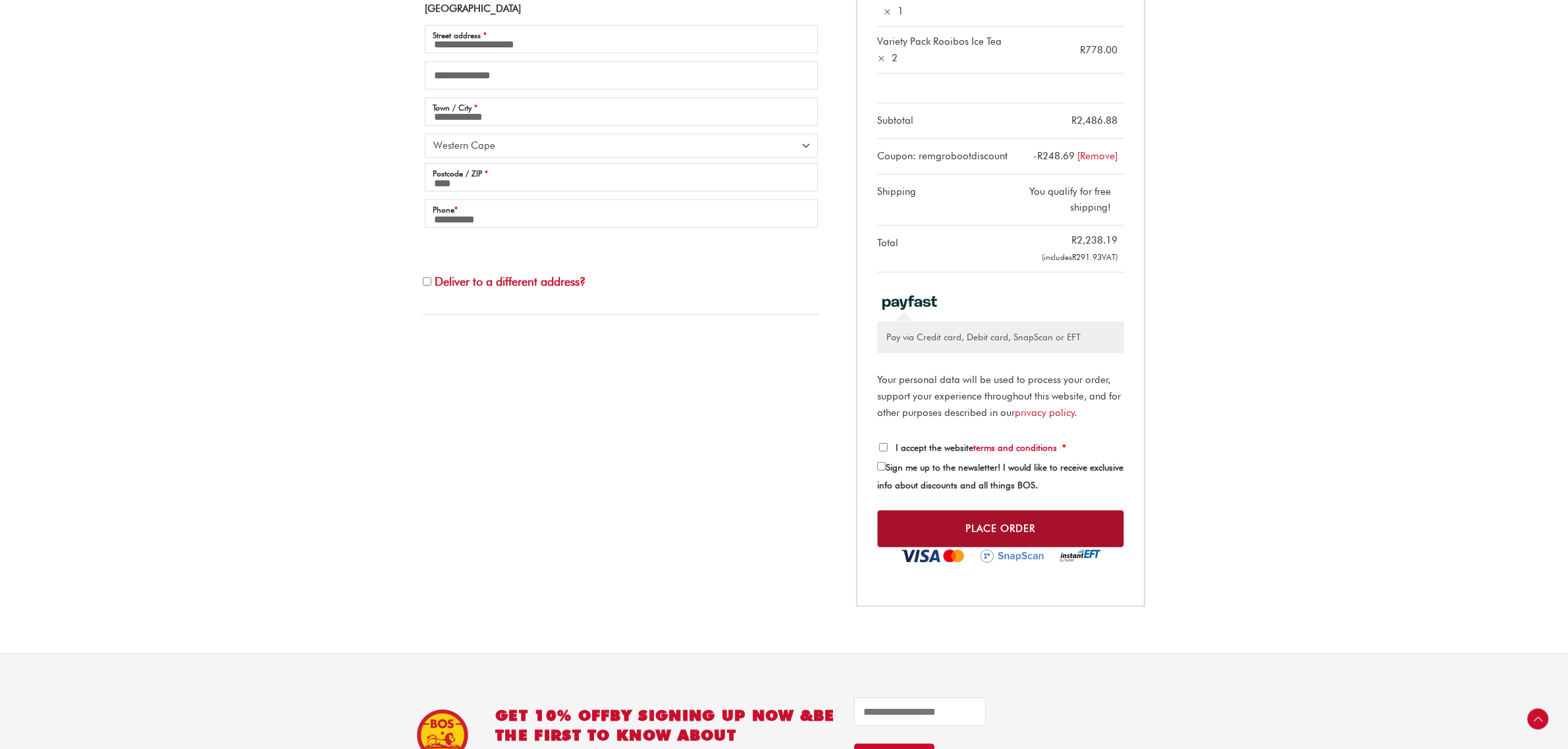
click at [990, 528] on button "Place order" at bounding box center [1000, 528] width 247 height 37
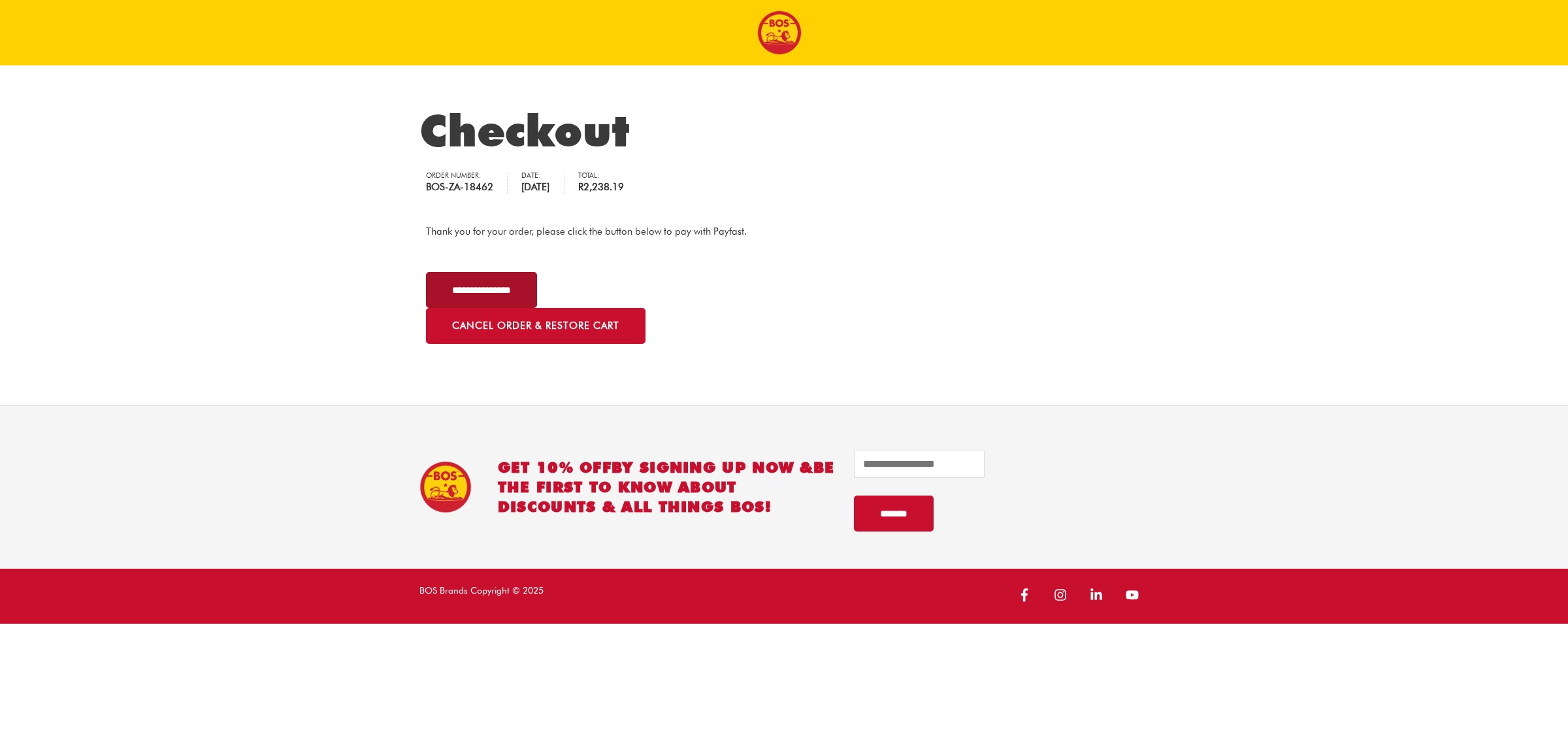
click at [493, 285] on input "**********" at bounding box center [482, 289] width 111 height 36
